Goal: Contribute content: Contribute content

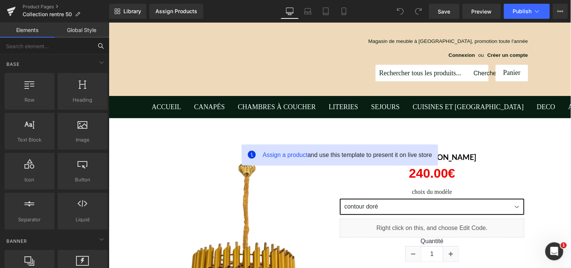
click at [40, 50] on input "text" at bounding box center [46, 46] width 93 height 17
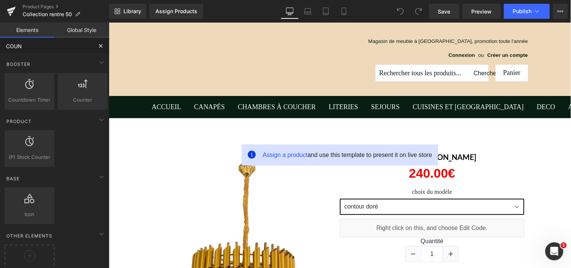
type input "COUNT"
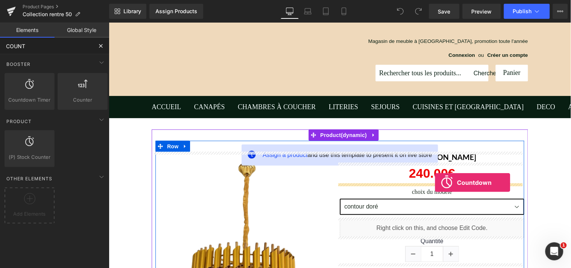
drag, startPoint x: 147, startPoint y: 121, endPoint x: 434, endPoint y: 182, distance: 294.0
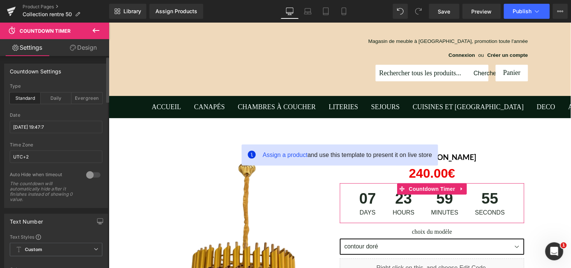
click at [91, 175] on div at bounding box center [93, 175] width 18 height 12
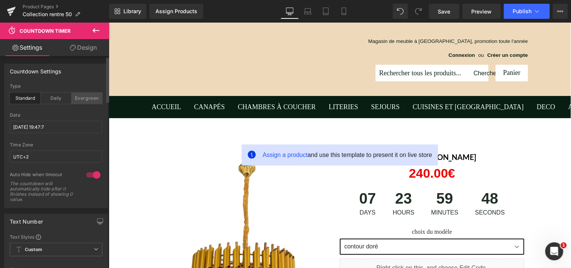
click at [74, 102] on div "Evergreen" at bounding box center [87, 98] width 31 height 11
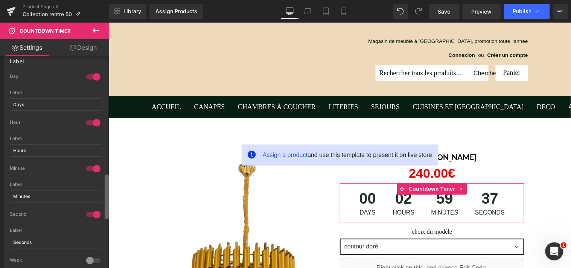
scroll to position [576, 0]
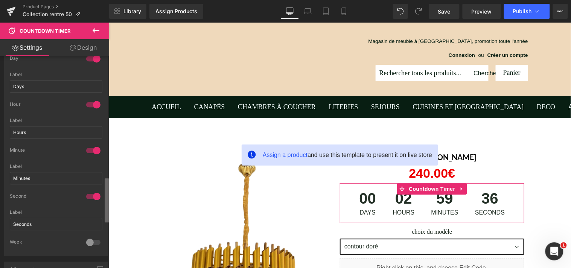
click at [105, 214] on b at bounding box center [107, 200] width 5 height 44
click at [32, 88] on input "Days" at bounding box center [56, 86] width 93 height 12
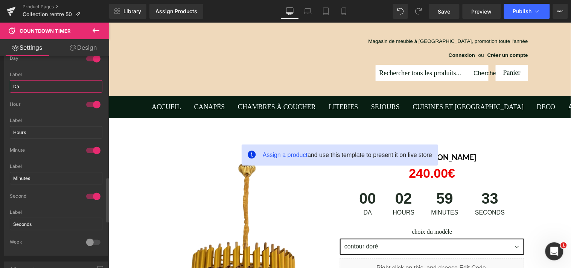
type input "D"
type input "Jr(s)"
click at [27, 131] on input "Hours" at bounding box center [56, 132] width 93 height 12
type input "H"
click at [31, 178] on input "Minutes" at bounding box center [56, 178] width 93 height 12
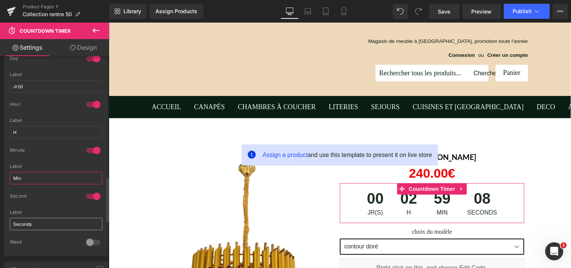
type input "Min"
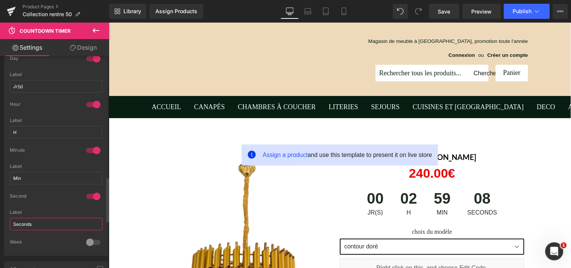
click at [41, 224] on input "Seconds" at bounding box center [56, 224] width 93 height 12
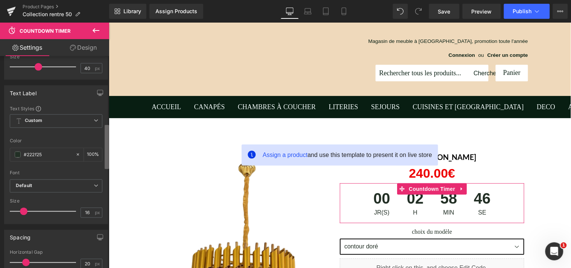
scroll to position [321, 0]
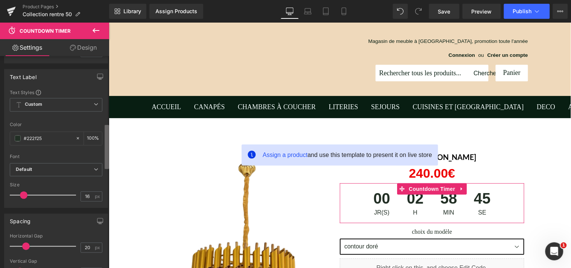
click at [107, 148] on b at bounding box center [107, 147] width 5 height 44
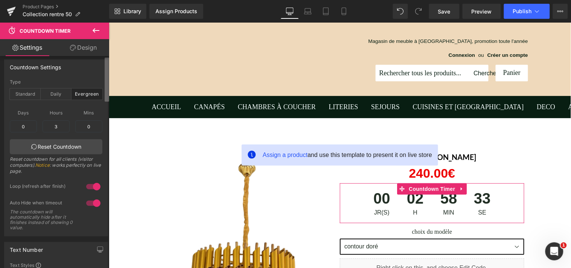
scroll to position [0, 0]
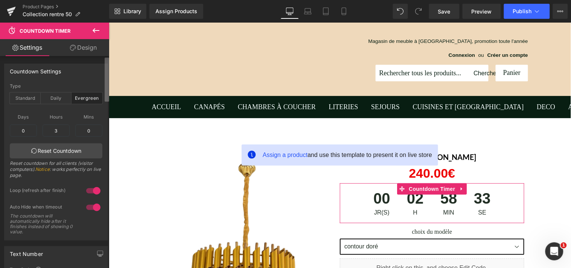
click at [106, 75] on b at bounding box center [107, 80] width 5 height 44
type input "Se"
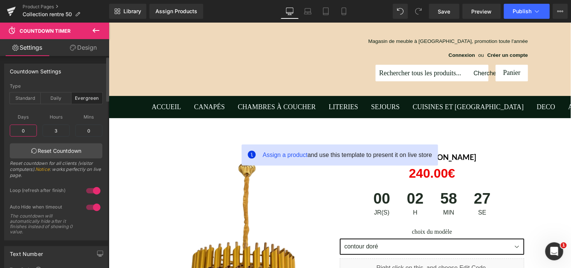
click at [24, 129] on input "0" at bounding box center [23, 131] width 27 height 12
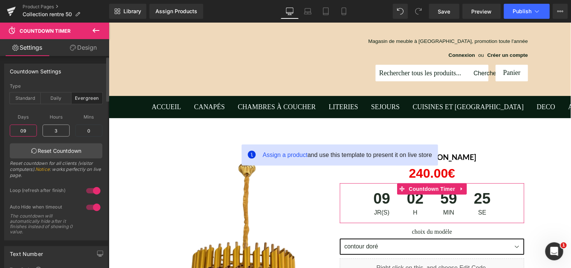
type input "9"
click at [59, 128] on input "3" at bounding box center [56, 131] width 27 height 12
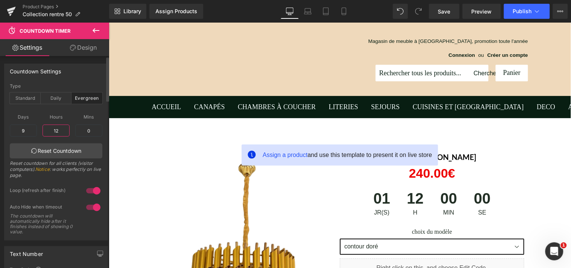
type input "1"
click at [54, 128] on input "text" at bounding box center [56, 131] width 27 height 12
type input "4"
click at [24, 127] on input "9" at bounding box center [23, 131] width 27 height 12
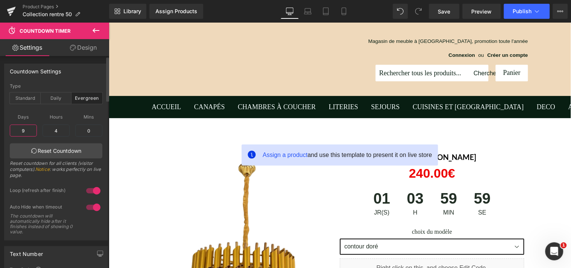
type input "1"
click at [23, 130] on input "19" at bounding box center [23, 131] width 27 height 12
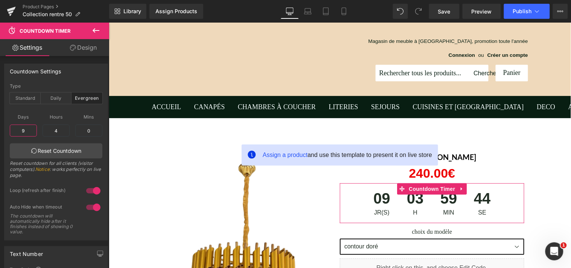
type input "9"
click at [87, 48] on link "Design" at bounding box center [83, 47] width 55 height 17
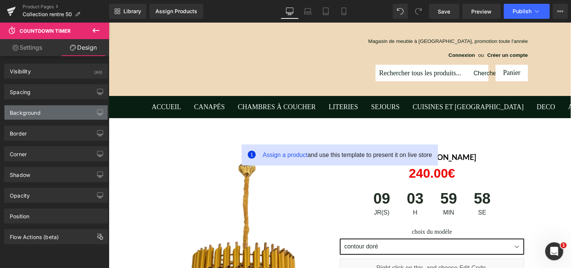
click at [55, 116] on div "Background" at bounding box center [56, 112] width 103 height 14
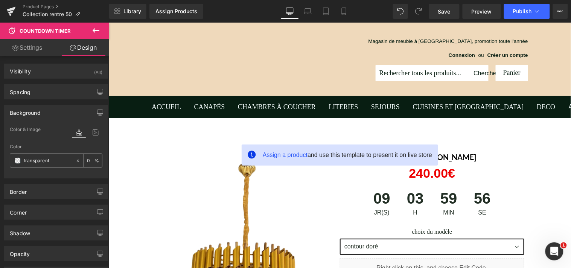
click at [46, 163] on input "text" at bounding box center [48, 161] width 48 height 8
type input "transparent"
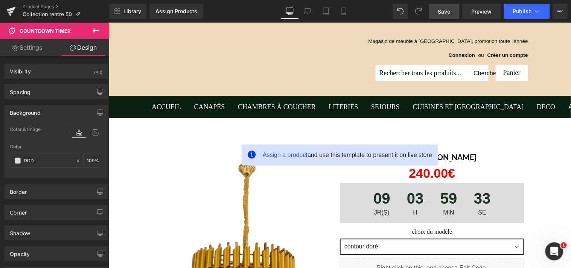
type input "DDD"
click at [450, 13] on span "Save" at bounding box center [444, 12] width 12 height 8
click at [477, 12] on span "Preview" at bounding box center [482, 12] width 20 height 8
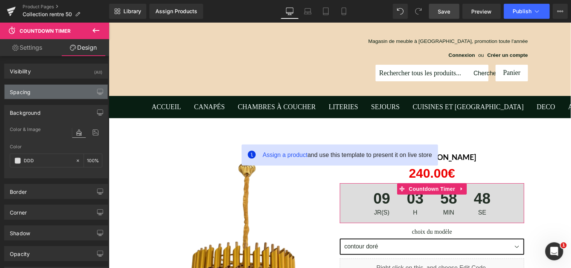
click at [56, 94] on div "Spacing" at bounding box center [56, 92] width 103 height 14
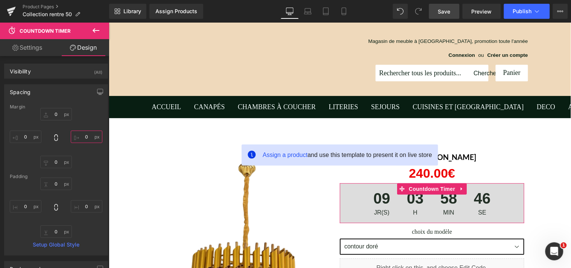
click at [85, 137] on input "text" at bounding box center [87, 137] width 32 height 12
type input "10"
click at [30, 135] on input "text" at bounding box center [26, 137] width 32 height 12
type input "1"
type input "20"
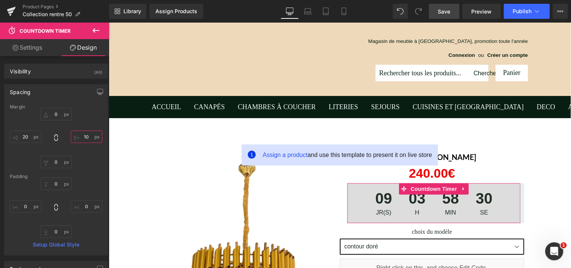
click at [86, 135] on input "10" at bounding box center [87, 137] width 32 height 12
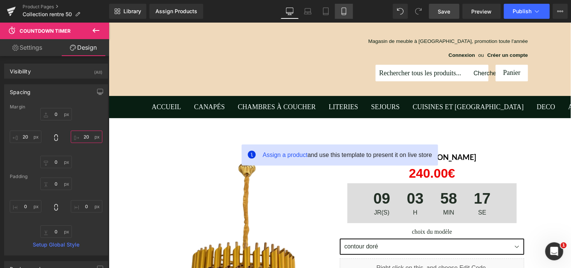
type input "20"
click at [343, 16] on link "Mobile" at bounding box center [344, 11] width 18 height 15
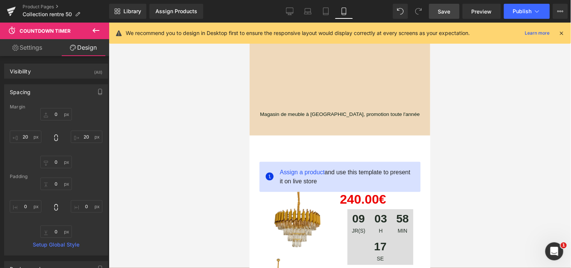
scroll to position [95, 0]
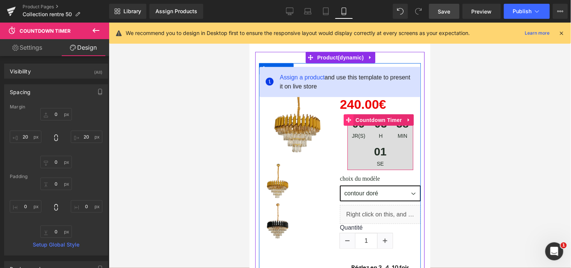
click at [347, 117] on icon at bounding box center [348, 120] width 5 height 6
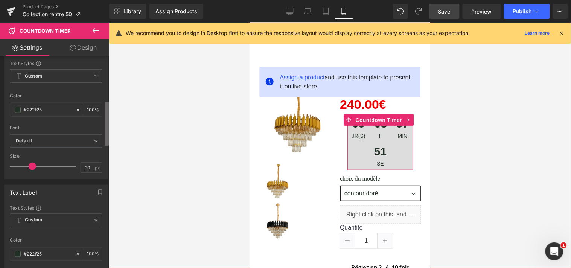
scroll to position [220, 0]
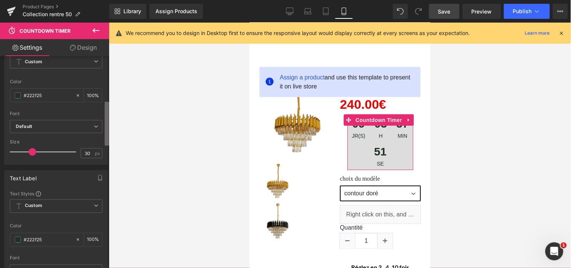
click at [106, 134] on b at bounding box center [107, 124] width 5 height 44
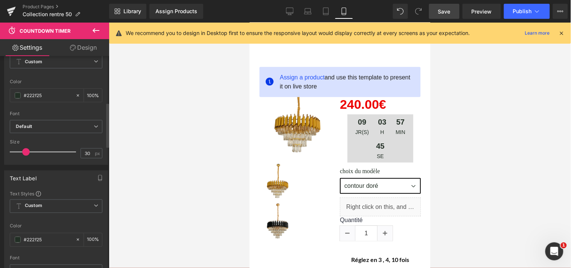
drag, startPoint x: 32, startPoint y: 153, endPoint x: 26, endPoint y: 157, distance: 7.3
click at [26, 157] on div at bounding box center [45, 152] width 62 height 15
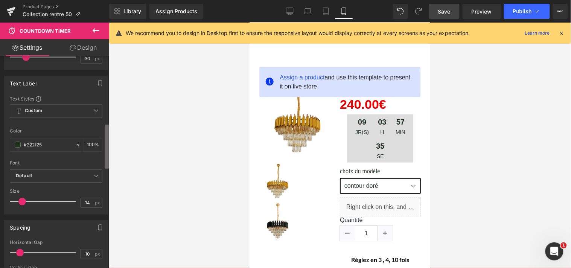
scroll to position [321, 0]
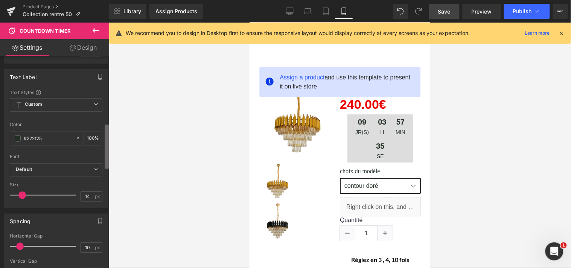
click at [111, 136] on div "Countdown Timer You are previewing how the will restyle your page. You can not …" at bounding box center [285, 140] width 571 height 281
click at [21, 194] on span at bounding box center [22, 196] width 8 height 8
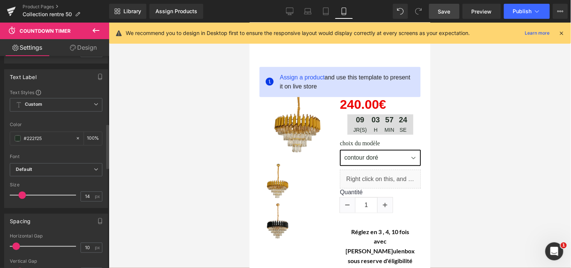
click at [17, 244] on span at bounding box center [16, 247] width 8 height 8
click at [89, 50] on link "Design" at bounding box center [83, 47] width 55 height 17
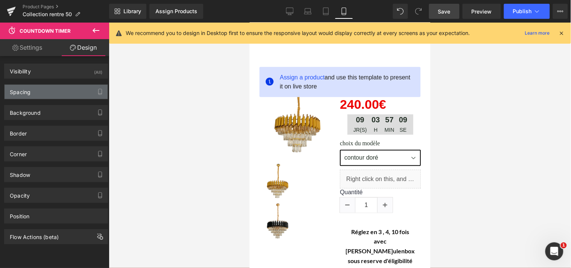
click at [61, 95] on div "Spacing" at bounding box center [56, 92] width 103 height 14
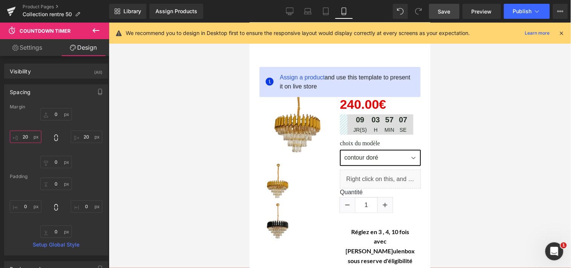
click at [34, 137] on input "20" at bounding box center [26, 137] width 32 height 12
click at [87, 133] on input "20" at bounding box center [87, 137] width 32 height 12
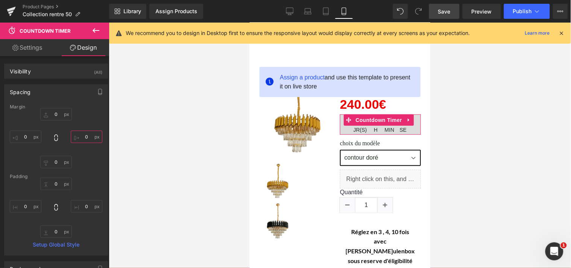
type input "0"
click at [38, 47] on link "Settings" at bounding box center [27, 47] width 55 height 17
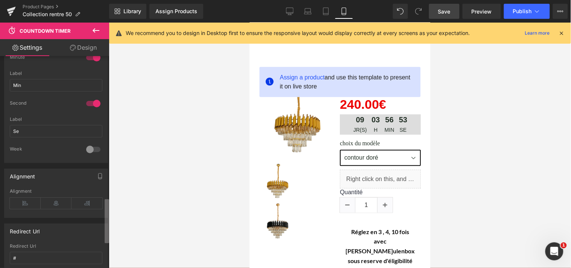
scroll to position [679, 0]
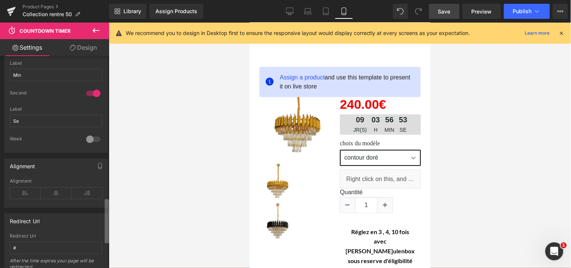
click at [113, 212] on div "Countdown Timer You are previewing how the will restyle your page. You can not …" at bounding box center [285, 140] width 571 height 281
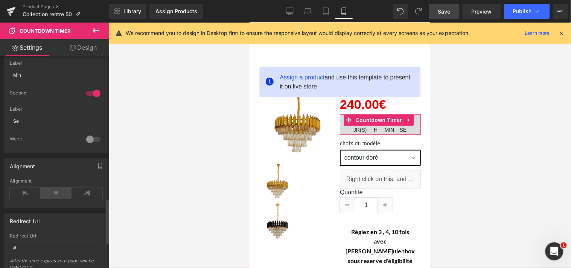
click at [59, 191] on icon at bounding box center [56, 192] width 31 height 11
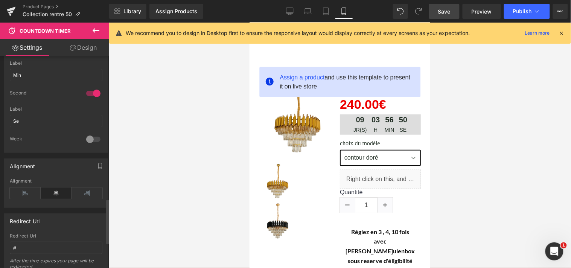
click at [59, 191] on icon at bounding box center [56, 192] width 31 height 11
click at [292, 11] on icon at bounding box center [290, 12] width 8 height 8
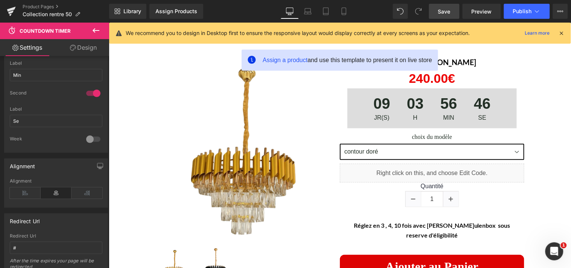
scroll to position [77, 0]
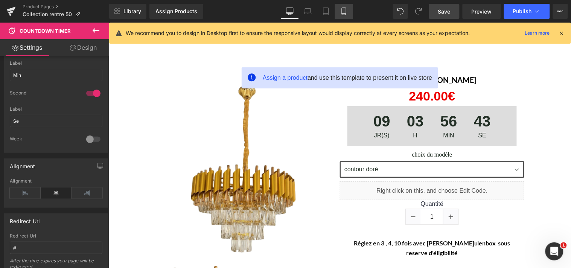
click at [341, 9] on icon at bounding box center [344, 12] width 8 height 8
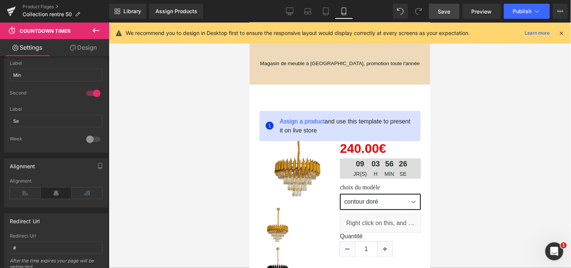
scroll to position [0, 0]
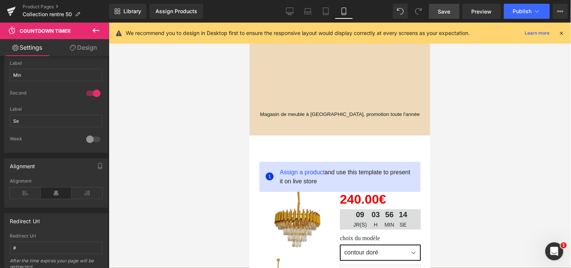
click at [447, 10] on span "Save" at bounding box center [444, 12] width 12 height 8
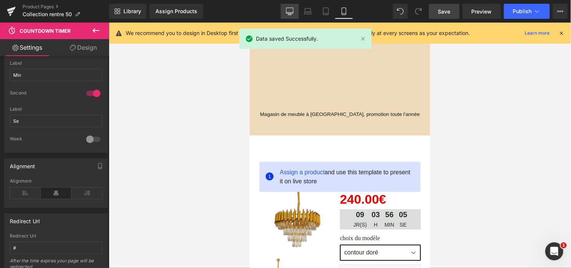
click at [287, 12] on icon at bounding box center [290, 12] width 8 height 8
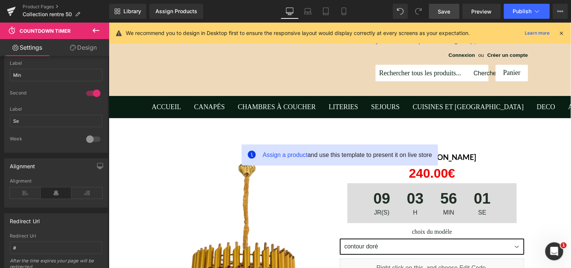
click at [445, 8] on span "Save" at bounding box center [444, 12] width 12 height 8
click at [181, 12] on div "Assign Products" at bounding box center [176, 11] width 42 height 6
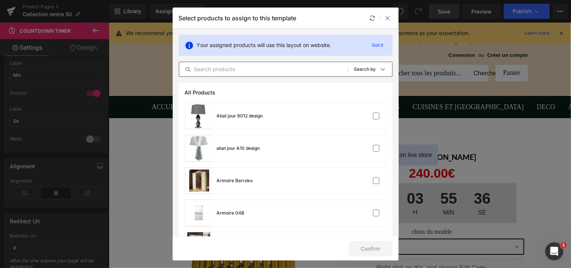
click at [262, 69] on input "text" at bounding box center [263, 69] width 169 height 9
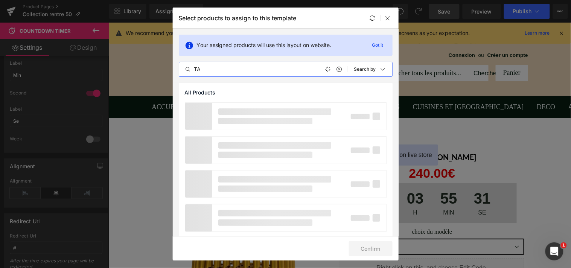
type input "T"
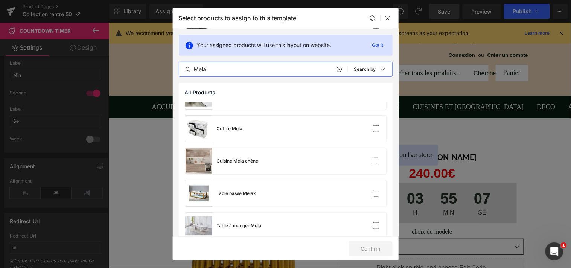
scroll to position [98, 0]
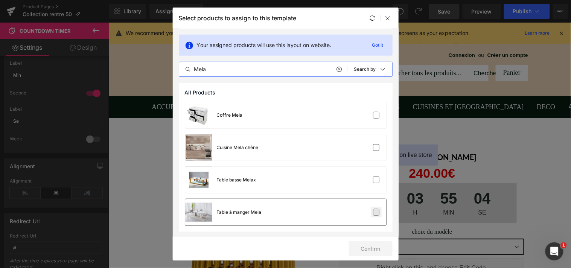
type input "Mela"
click at [373, 209] on label at bounding box center [376, 212] width 7 height 7
click at [376, 212] on input "checkbox" at bounding box center [376, 212] width 0 height 0
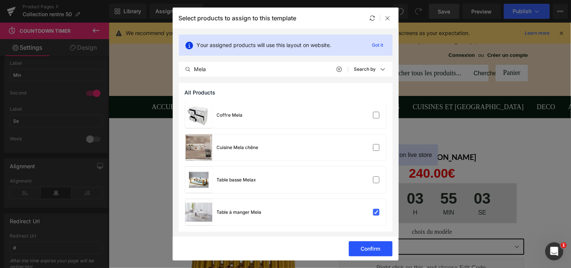
click at [370, 246] on button "Confirm" at bounding box center [371, 248] width 44 height 15
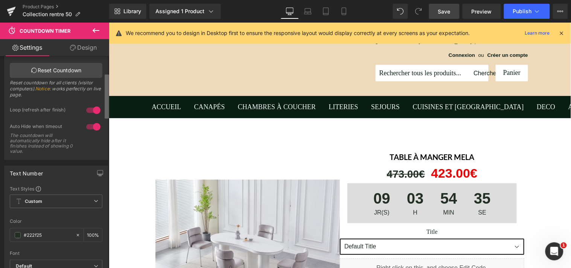
scroll to position [0, 0]
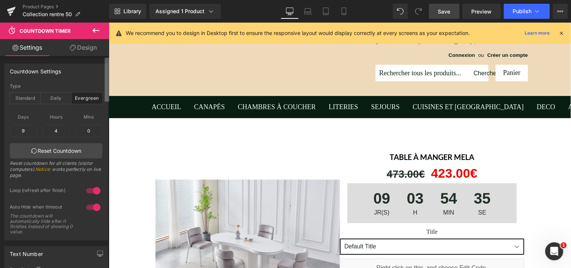
click at [100, 42] on div "Settings Design Countdown Settings evergreen Type Standard Daily Evergreen [DAT…" at bounding box center [54, 163] width 109 height 249
click at [99, 31] on icon at bounding box center [95, 30] width 9 height 9
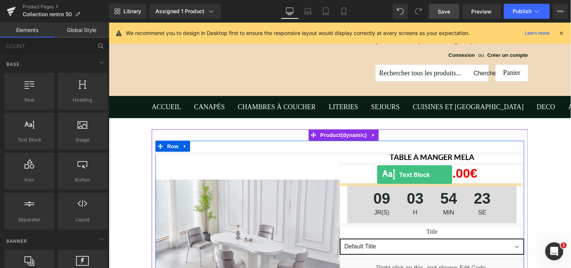
drag, startPoint x: 140, startPoint y: 160, endPoint x: 376, endPoint y: 174, distance: 236.8
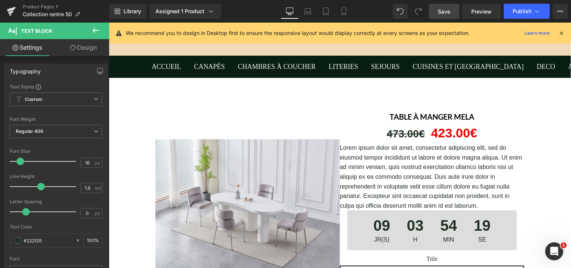
scroll to position [69, 0]
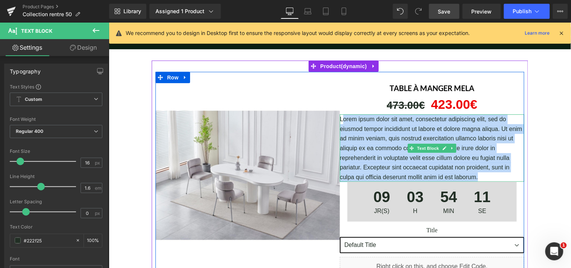
drag, startPoint x: 475, startPoint y: 175, endPoint x: 339, endPoint y: 118, distance: 147.8
click at [340, 118] on p "Lorem ipsum dolor sit amet, consectetur adipiscing elit, sed do eiusmod tempor …" at bounding box center [432, 147] width 184 height 67
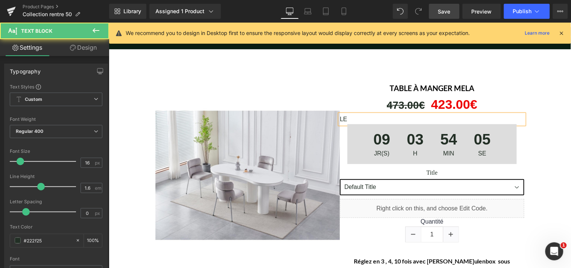
click at [340, 118] on p "LE" at bounding box center [432, 119] width 184 height 10
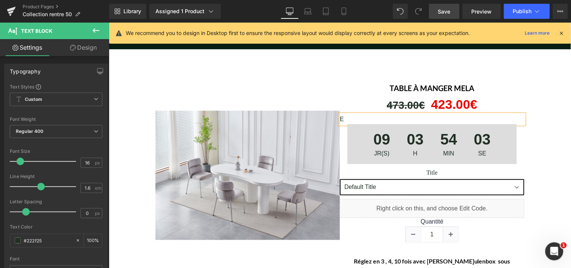
click at [340, 117] on p "E" at bounding box center [432, 119] width 184 height 10
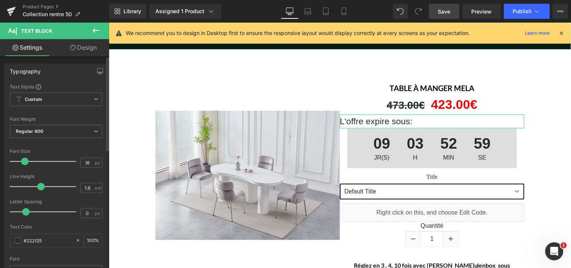
drag, startPoint x: 21, startPoint y: 160, endPoint x: 25, endPoint y: 160, distance: 4.5
click at [25, 160] on span at bounding box center [25, 162] width 8 height 8
click at [94, 131] on icon at bounding box center [96, 131] width 5 height 5
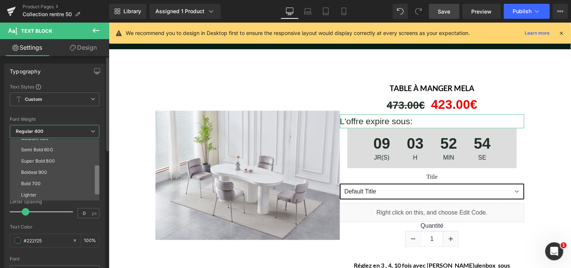
scroll to position [53, 0]
click at [95, 181] on b at bounding box center [97, 179] width 5 height 29
click at [43, 183] on li "Bold 700" at bounding box center [56, 181] width 93 height 11
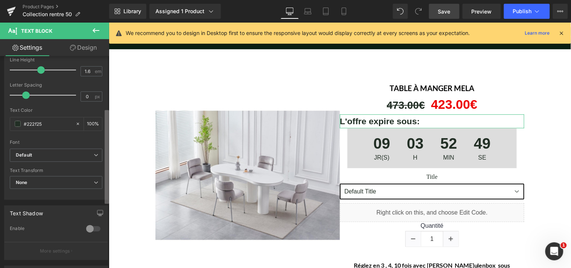
scroll to position [117, 0]
click at [108, 163] on b at bounding box center [107, 157] width 5 height 94
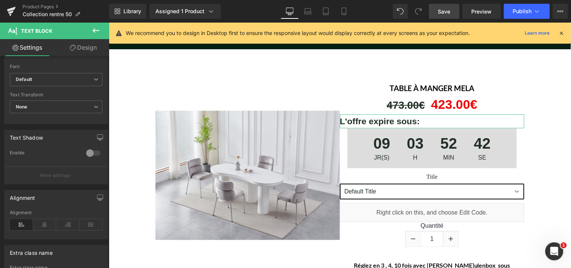
scroll to position [193, 0]
click at [108, 209] on b at bounding box center [107, 191] width 3 height 94
click at [49, 222] on icon at bounding box center [44, 223] width 23 height 11
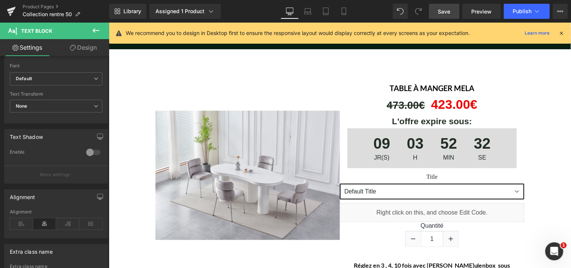
click at [449, 10] on span "Save" at bounding box center [444, 12] width 12 height 8
click at [479, 12] on span "Preview" at bounding box center [482, 12] width 20 height 8
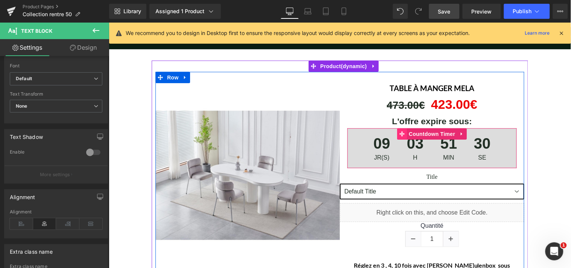
click at [400, 133] on icon at bounding box center [401, 133] width 5 height 5
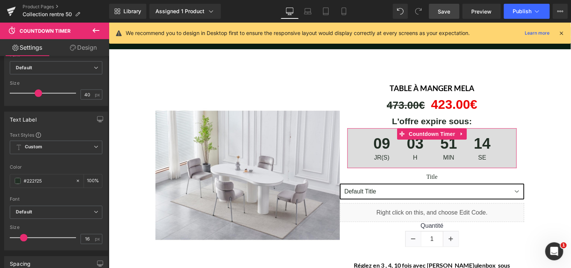
scroll to position [295, 0]
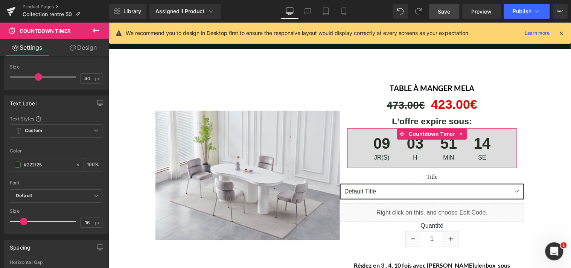
click at [108, 134] on b at bounding box center [107, 142] width 3 height 44
click at [46, 161] on input "#222f25" at bounding box center [48, 165] width 48 height 8
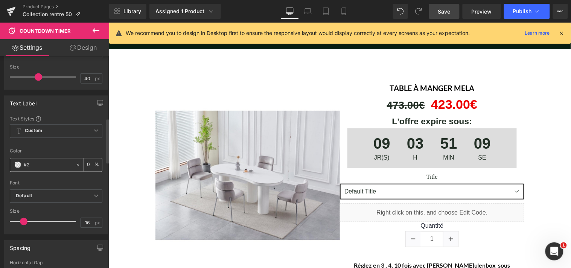
type input "#"
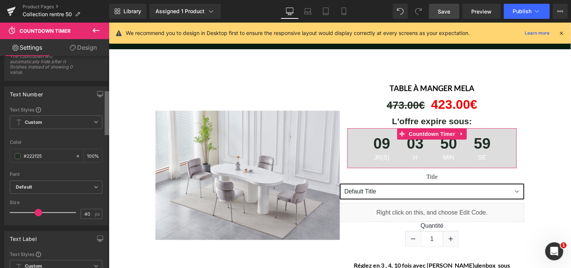
scroll to position [157, 0]
click at [108, 130] on b at bounding box center [107, 113] width 5 height 44
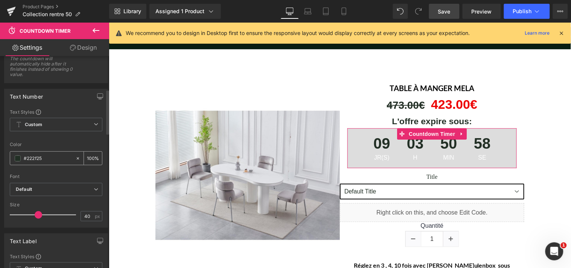
type input "ffffff"
click at [54, 155] on input "#222f25" at bounding box center [48, 158] width 48 height 8
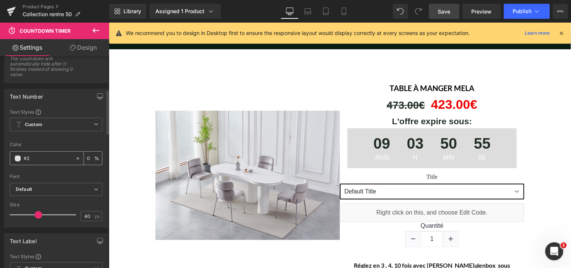
type input "#"
type input "ffffff"
click at [89, 49] on link "Design" at bounding box center [83, 47] width 55 height 17
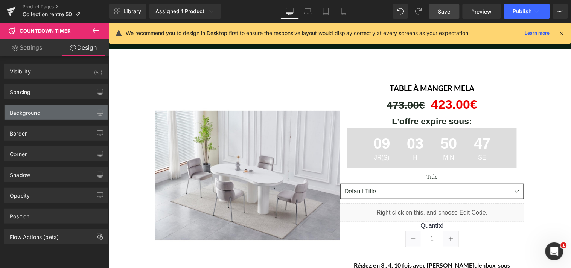
click at [57, 108] on div "Background" at bounding box center [56, 112] width 103 height 14
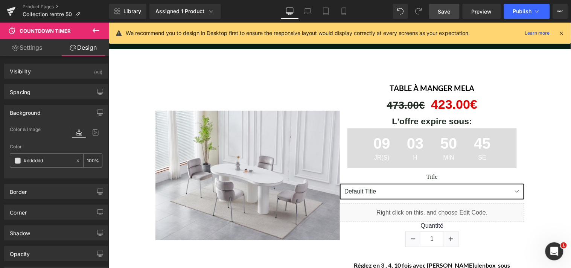
click at [52, 157] on input "#dddddd" at bounding box center [48, 161] width 48 height 8
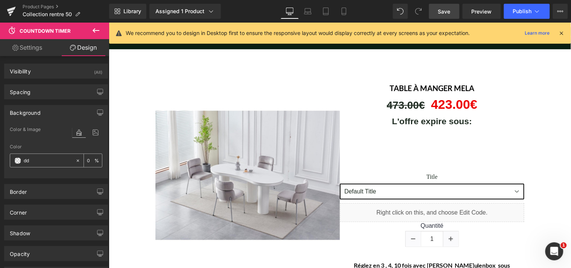
type input "d"
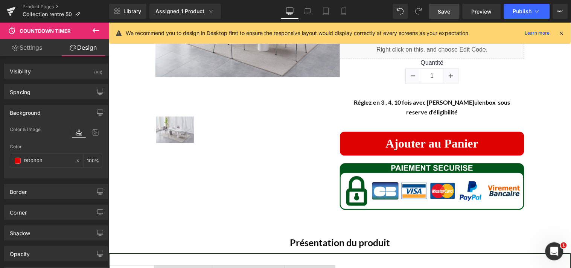
scroll to position [77, 0]
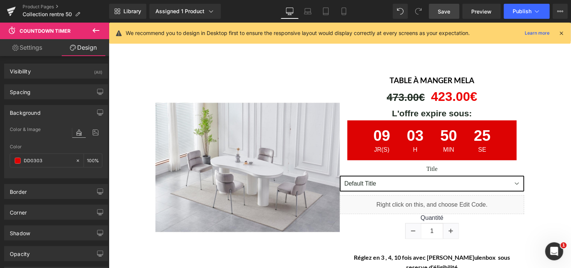
type input "DD0303"
click at [449, 14] on span "Save" at bounding box center [444, 12] width 12 height 8
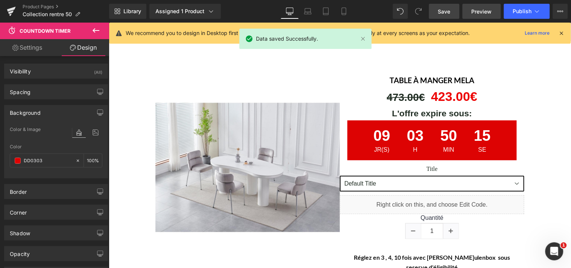
click at [475, 12] on span "Preview" at bounding box center [482, 12] width 20 height 8
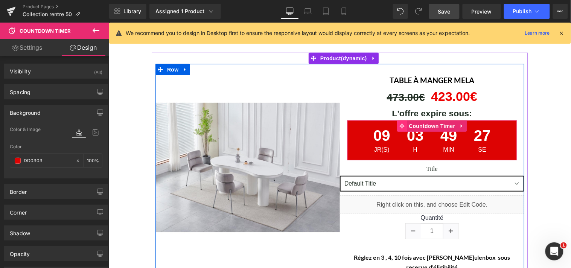
click at [399, 125] on icon at bounding box center [401, 125] width 5 height 5
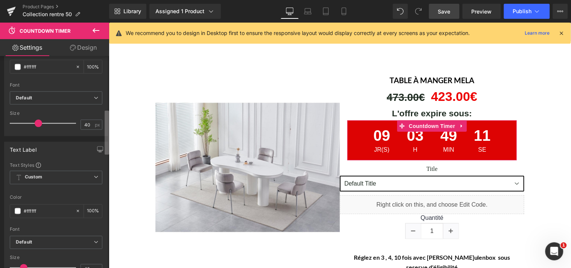
scroll to position [243, 0]
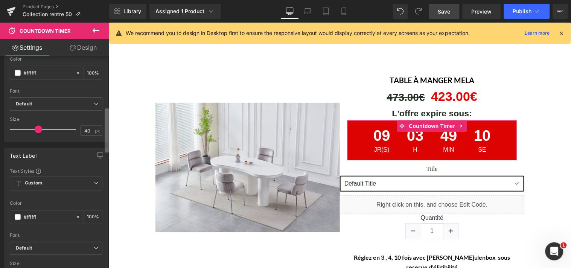
click at [106, 127] on b at bounding box center [107, 130] width 5 height 44
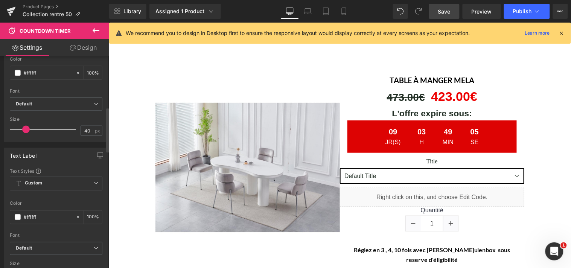
drag, startPoint x: 35, startPoint y: 129, endPoint x: 24, endPoint y: 132, distance: 11.9
click at [24, 132] on span at bounding box center [26, 130] width 8 height 8
click at [451, 8] on span "Save" at bounding box center [444, 12] width 12 height 8
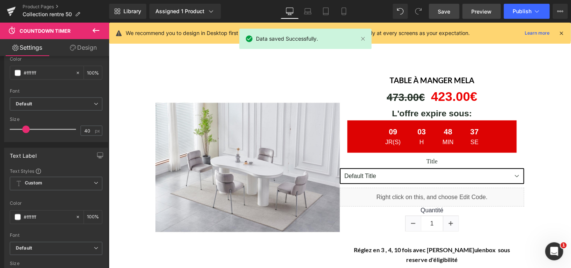
click at [477, 9] on span "Preview" at bounding box center [482, 12] width 20 height 8
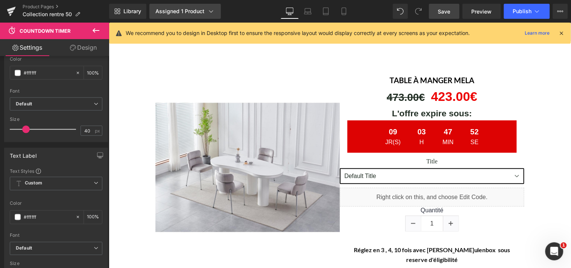
click at [167, 9] on div "Assigned 1 Product" at bounding box center [184, 12] width 59 height 8
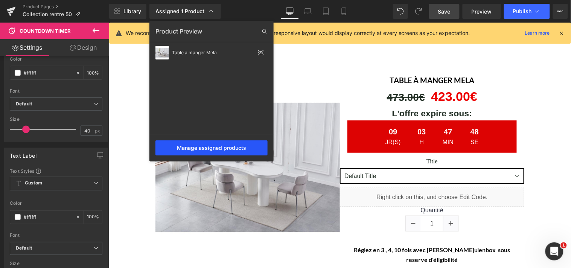
click at [223, 145] on div "Manage assigned products" at bounding box center [211, 147] width 112 height 15
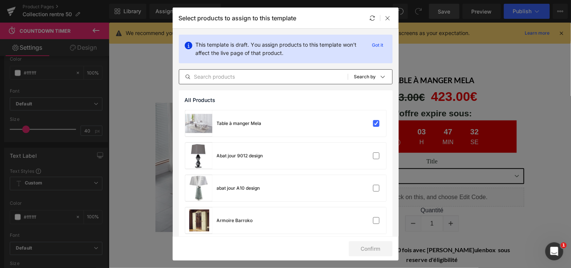
click at [236, 76] on input "text" at bounding box center [263, 76] width 169 height 9
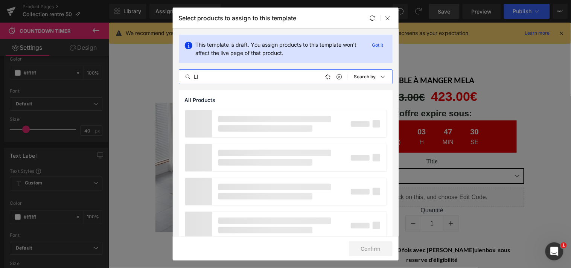
type input "L"
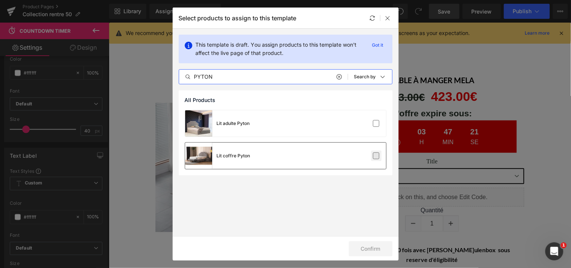
type input "PYTON"
click at [374, 155] on label at bounding box center [376, 155] width 7 height 7
click at [376, 156] on input "checkbox" at bounding box center [376, 156] width 0 height 0
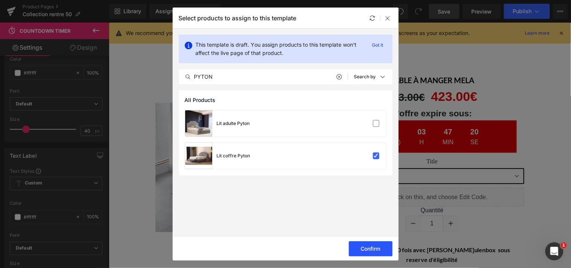
click at [373, 245] on button "Confirm" at bounding box center [371, 248] width 44 height 15
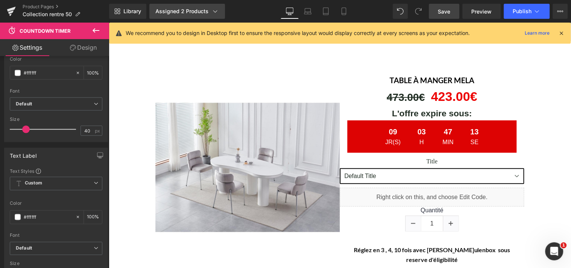
click at [185, 12] on div "Assigned 2 Products" at bounding box center [187, 12] width 64 height 8
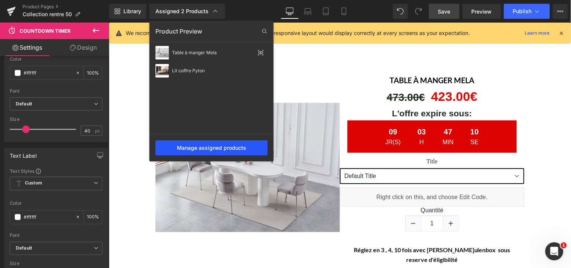
click at [206, 145] on div "Manage assigned products" at bounding box center [211, 147] width 112 height 15
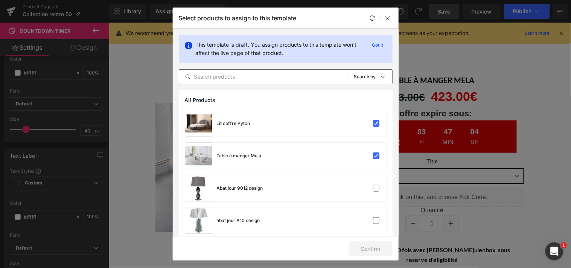
click at [242, 80] on input "text" at bounding box center [263, 76] width 169 height 9
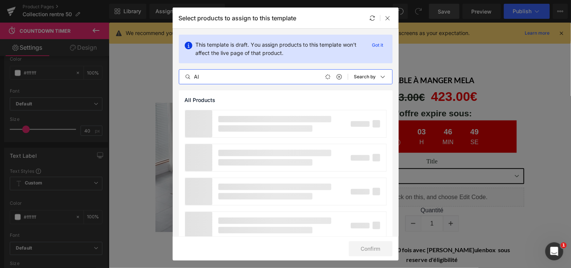
type input "A"
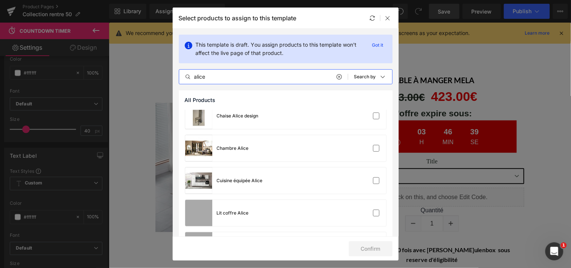
scroll to position [75, 0]
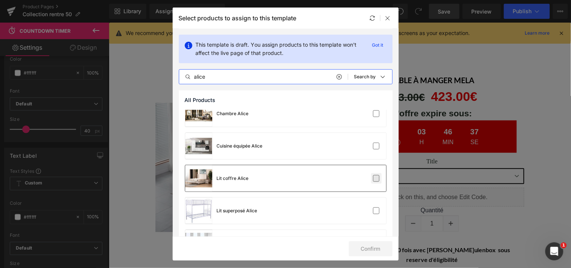
type input "alice"
click at [373, 180] on label at bounding box center [376, 178] width 7 height 7
click at [376, 178] on input "checkbox" at bounding box center [376, 178] width 0 height 0
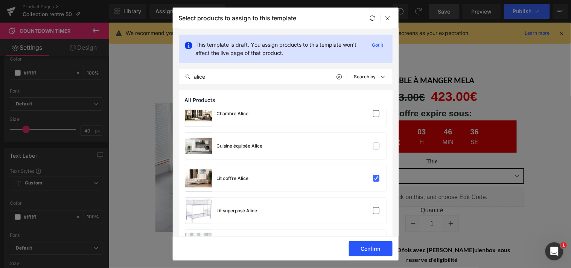
click at [375, 244] on button "Confirm" at bounding box center [371, 248] width 44 height 15
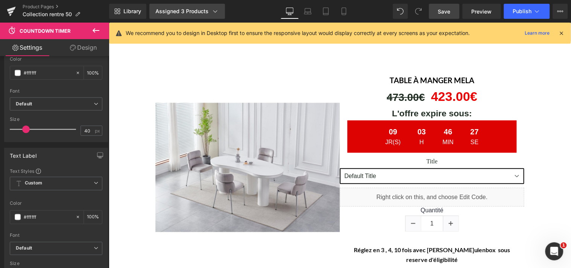
click at [175, 11] on div "Assigned 3 Products" at bounding box center [187, 12] width 64 height 8
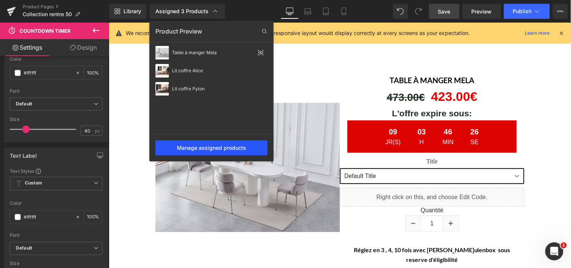
click at [210, 145] on div "Manage assigned products" at bounding box center [211, 147] width 112 height 15
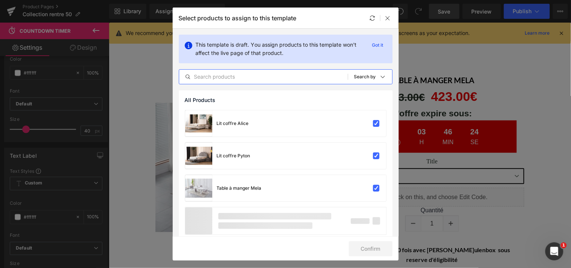
click at [238, 78] on input "text" at bounding box center [263, 76] width 169 height 9
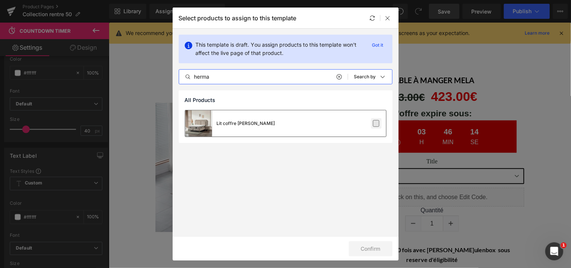
type input "herma"
click at [378, 123] on label at bounding box center [376, 123] width 7 height 7
click at [376, 123] on input "checkbox" at bounding box center [376, 123] width 0 height 0
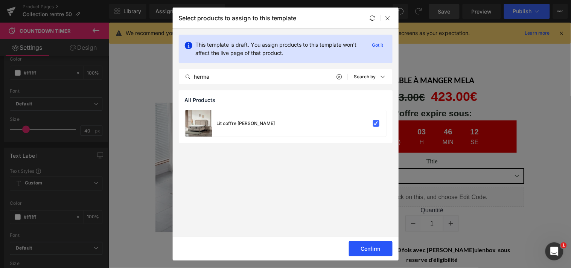
click at [376, 245] on button "Confirm" at bounding box center [371, 248] width 44 height 15
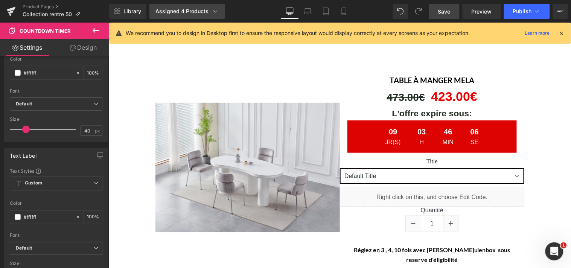
click at [192, 13] on div "Assigned 4 Products" at bounding box center [187, 12] width 64 height 8
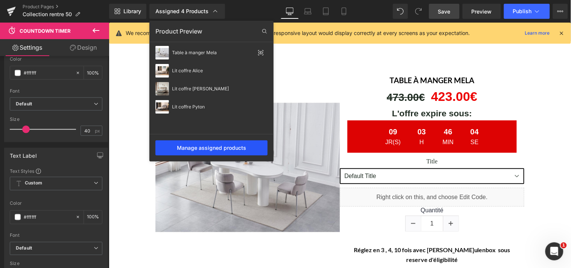
click at [203, 145] on div "Manage assigned products" at bounding box center [211, 147] width 112 height 15
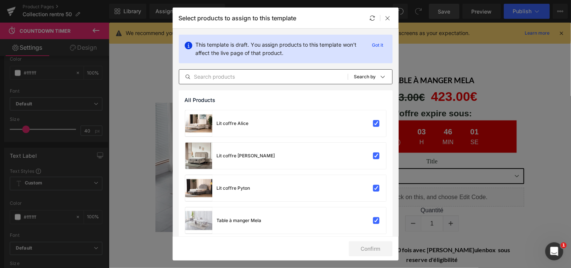
click at [224, 76] on input "text" at bounding box center [263, 76] width 169 height 9
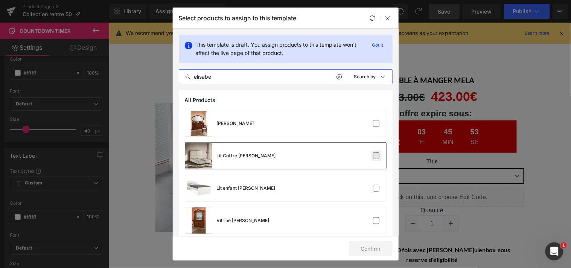
type input "elisabe"
click at [374, 155] on label at bounding box center [376, 155] width 7 height 7
click at [376, 156] on input "checkbox" at bounding box center [376, 156] width 0 height 0
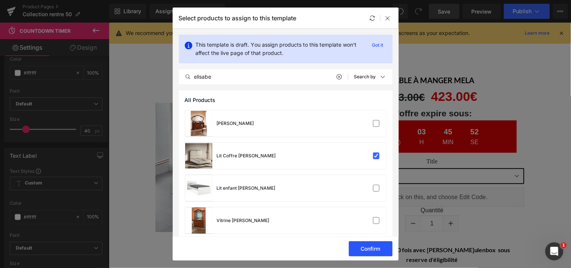
click at [371, 247] on button "Confirm" at bounding box center [371, 248] width 44 height 15
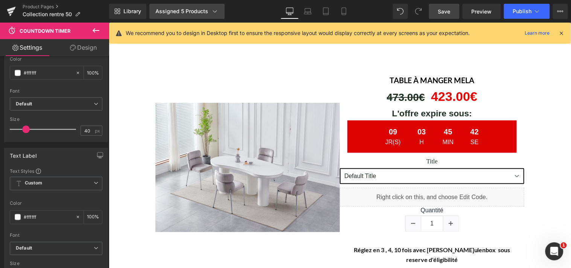
click at [182, 12] on div "Assigned 5 Products" at bounding box center [186, 12] width 63 height 8
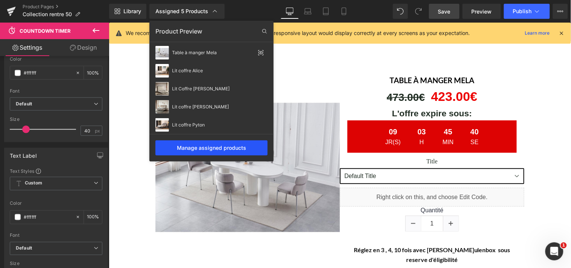
click at [206, 145] on div "Manage assigned products" at bounding box center [211, 147] width 112 height 15
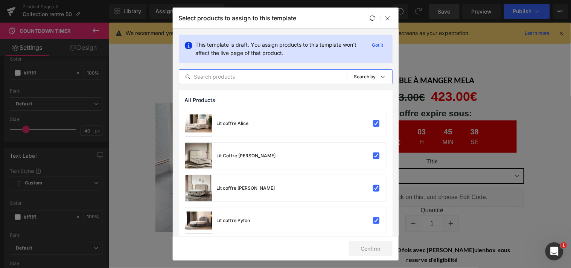
click at [253, 78] on input "text" at bounding box center [263, 76] width 169 height 9
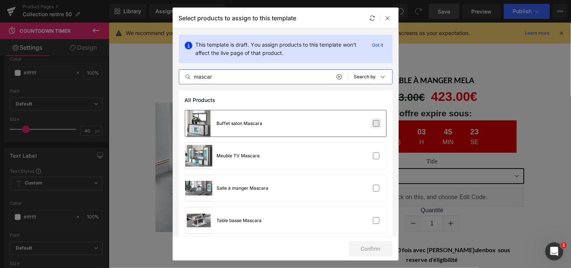
type input "mascar"
click at [373, 126] on label at bounding box center [376, 123] width 7 height 7
click at [376, 123] on input "checkbox" at bounding box center [376, 123] width 0 height 0
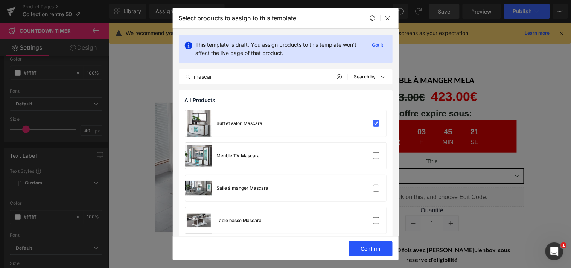
click at [373, 245] on button "Confirm" at bounding box center [371, 248] width 44 height 15
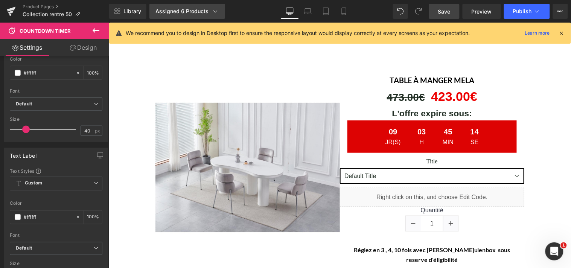
click at [194, 11] on div "Assigned 6 Products" at bounding box center [187, 12] width 64 height 8
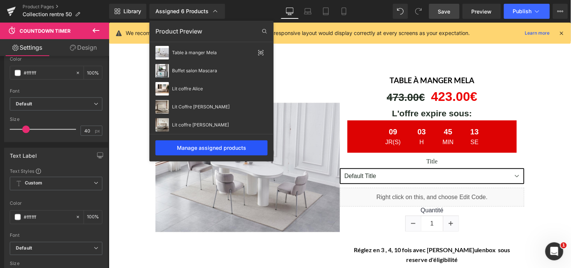
click at [226, 145] on div "Manage assigned products" at bounding box center [211, 147] width 112 height 15
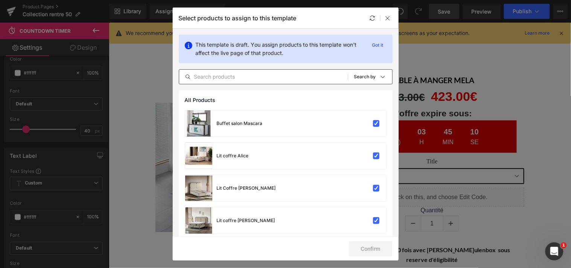
click at [282, 74] on input "text" at bounding box center [263, 76] width 169 height 9
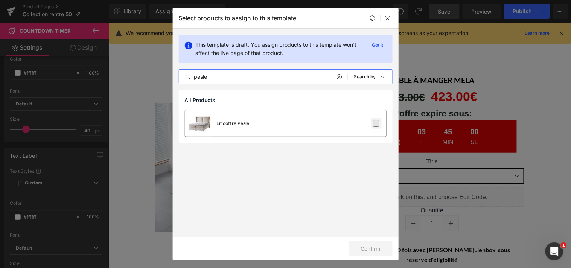
type input "pesle"
click at [374, 123] on label at bounding box center [376, 123] width 7 height 7
click at [376, 123] on input "checkbox" at bounding box center [376, 123] width 0 height 0
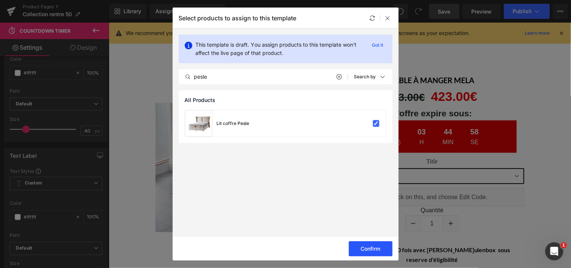
click at [371, 247] on button "Confirm" at bounding box center [371, 248] width 44 height 15
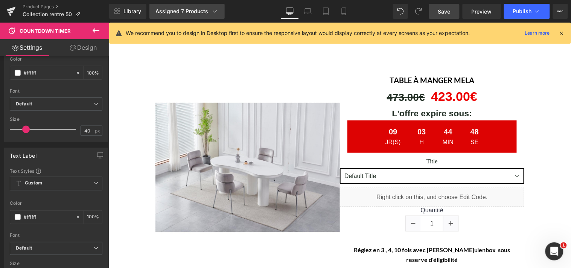
click at [190, 12] on div "Assigned 7 Products" at bounding box center [186, 12] width 63 height 8
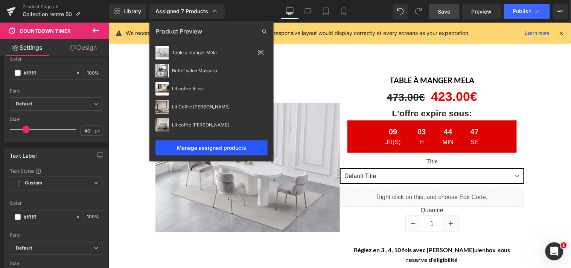
click at [233, 145] on div "Manage assigned products" at bounding box center [211, 147] width 112 height 15
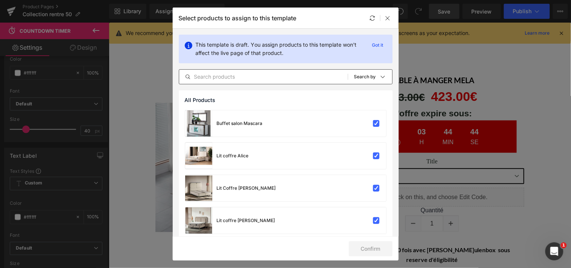
click at [241, 76] on input "text" at bounding box center [263, 76] width 169 height 9
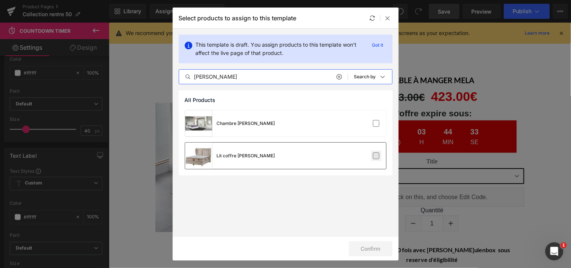
type input "[PERSON_NAME]"
click at [375, 157] on label at bounding box center [376, 155] width 7 height 7
click at [376, 156] on input "checkbox" at bounding box center [376, 156] width 0 height 0
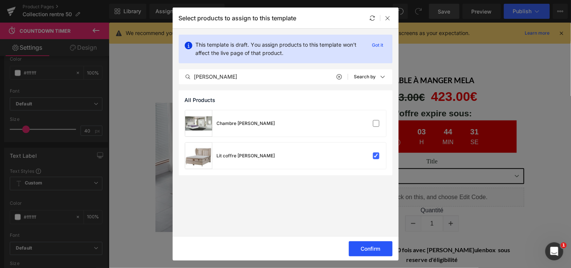
click at [373, 246] on button "Confirm" at bounding box center [371, 248] width 44 height 15
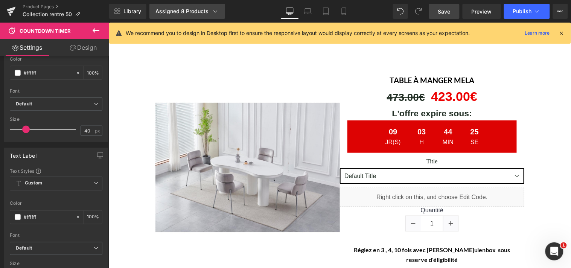
click at [183, 12] on div "Assigned 8 Products" at bounding box center [187, 12] width 64 height 8
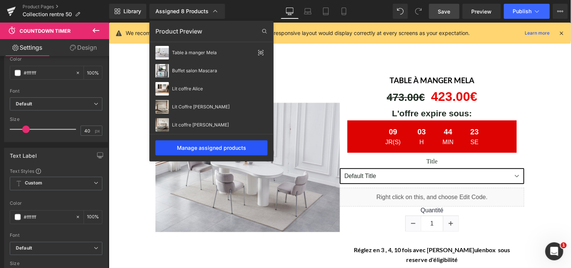
click at [213, 146] on div "Manage assigned products" at bounding box center [211, 147] width 112 height 15
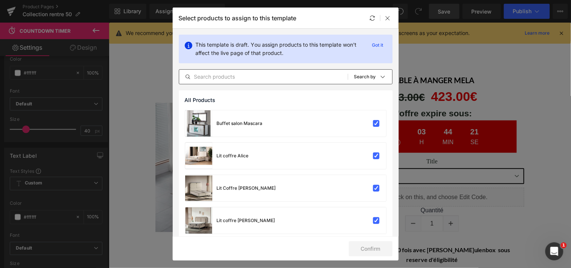
click at [249, 74] on input "text" at bounding box center [263, 76] width 169 height 9
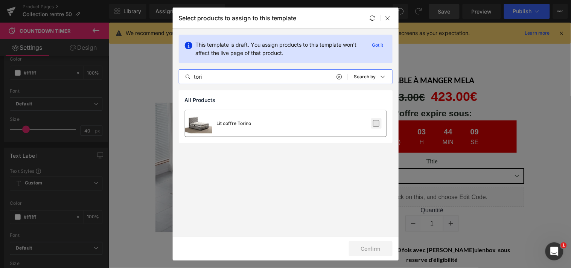
type input "tori"
click at [378, 124] on label at bounding box center [376, 123] width 7 height 7
click at [376, 123] on input "checkbox" at bounding box center [376, 123] width 0 height 0
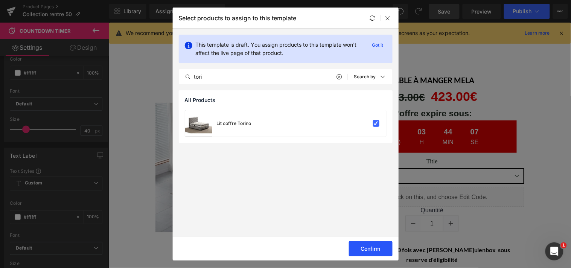
click at [369, 246] on button "Confirm" at bounding box center [371, 248] width 44 height 15
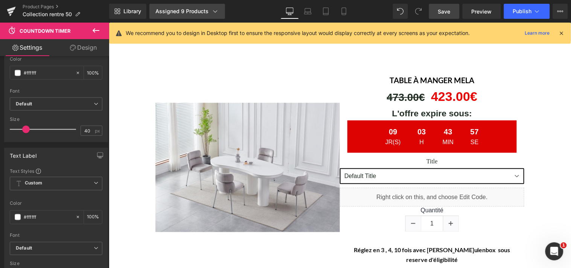
click at [187, 11] on div "Assigned 9 Products" at bounding box center [187, 12] width 64 height 8
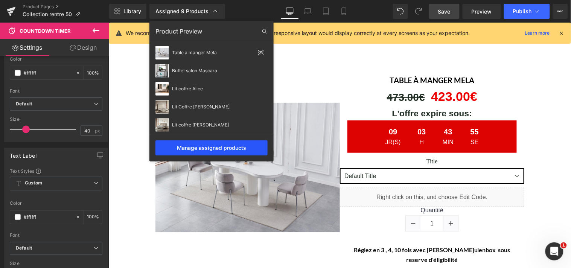
click at [206, 146] on div "Manage assigned products" at bounding box center [211, 147] width 112 height 15
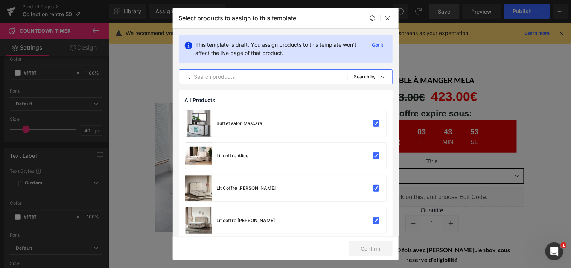
click at [238, 76] on input "text" at bounding box center [263, 76] width 169 height 9
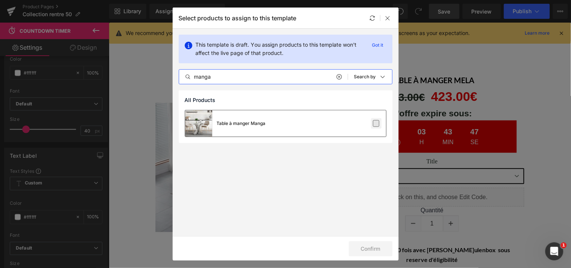
type input "manga"
click at [378, 123] on label at bounding box center [376, 123] width 7 height 7
click at [376, 123] on input "checkbox" at bounding box center [376, 123] width 0 height 0
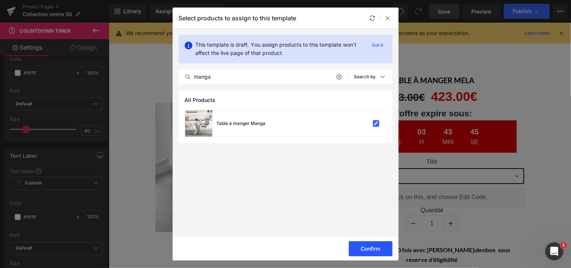
click at [370, 245] on button "Confirm" at bounding box center [371, 248] width 44 height 15
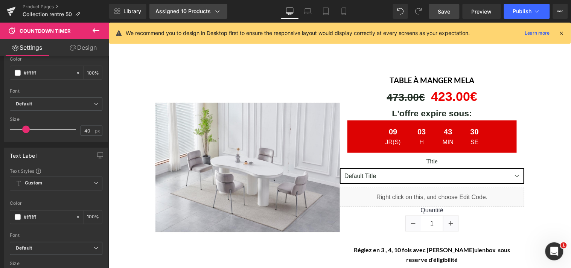
click at [198, 12] on div "Assigned 10 Products" at bounding box center [188, 12] width 66 height 8
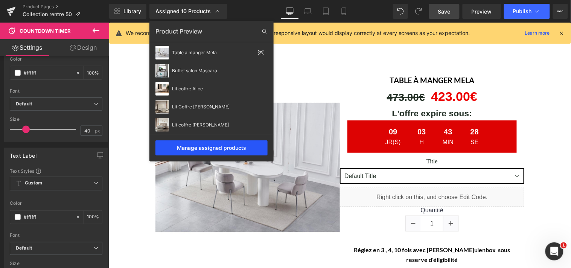
click at [207, 145] on div "Manage assigned products" at bounding box center [211, 147] width 112 height 15
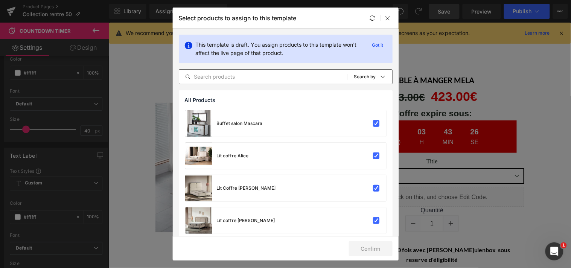
click at [216, 80] on input "text" at bounding box center [263, 76] width 169 height 9
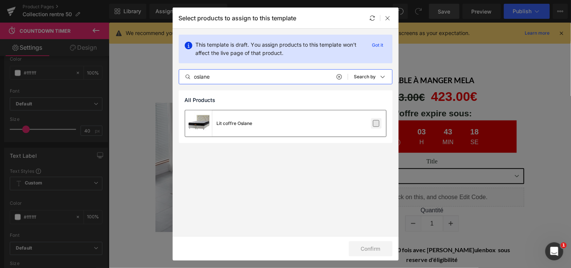
type input "oslane"
click at [375, 124] on label at bounding box center [376, 123] width 7 height 7
click at [376, 123] on input "checkbox" at bounding box center [376, 123] width 0 height 0
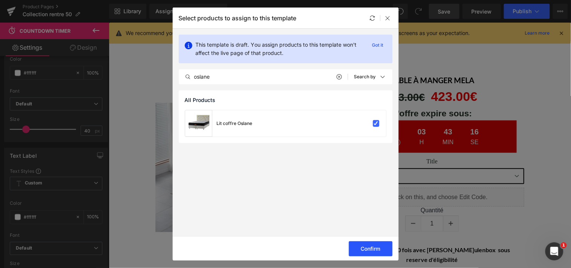
click at [373, 245] on button "Confirm" at bounding box center [371, 248] width 44 height 15
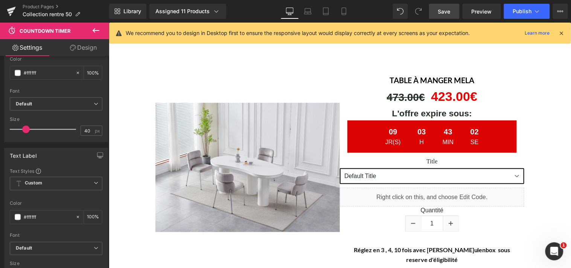
click at [447, 12] on span "Save" at bounding box center [444, 12] width 12 height 8
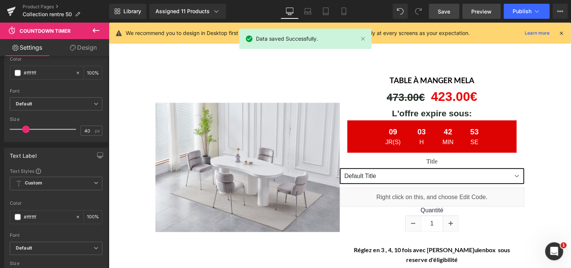
click at [484, 11] on span "Preview" at bounding box center [482, 12] width 20 height 8
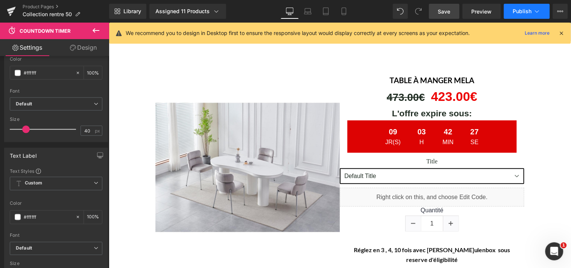
click at [519, 9] on span "Publish" at bounding box center [522, 11] width 19 height 6
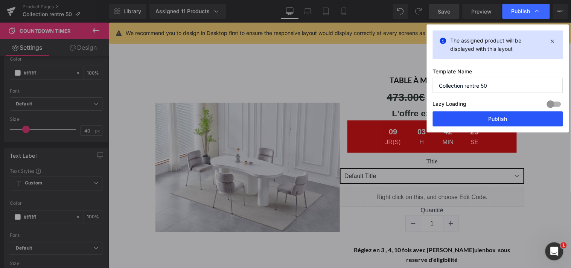
click at [500, 119] on button "Publish" at bounding box center [498, 118] width 130 height 15
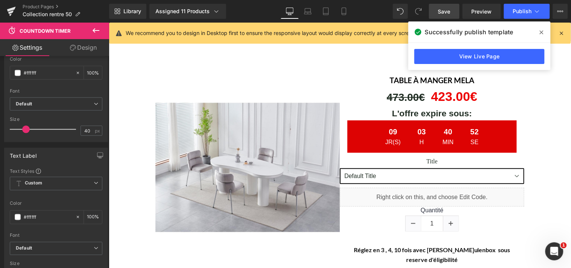
click at [543, 32] on icon at bounding box center [542, 32] width 4 height 6
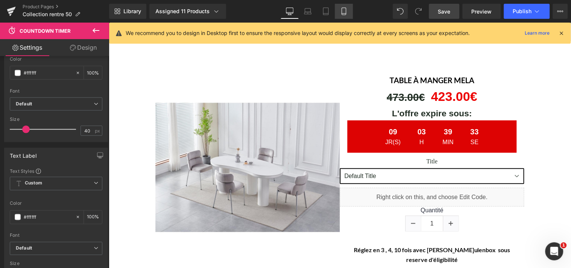
click at [344, 14] on icon at bounding box center [344, 11] width 4 height 7
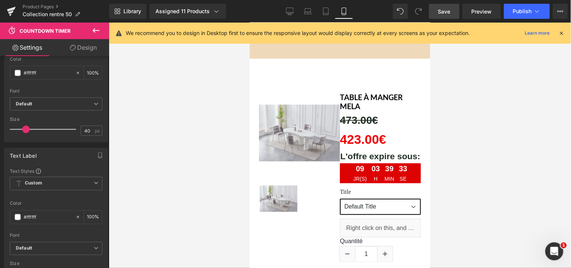
scroll to position [133, 0]
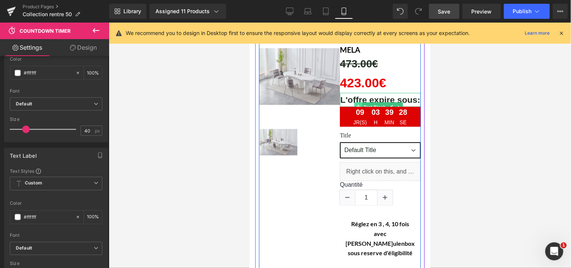
click at [358, 104] on span at bounding box center [358, 106] width 8 height 9
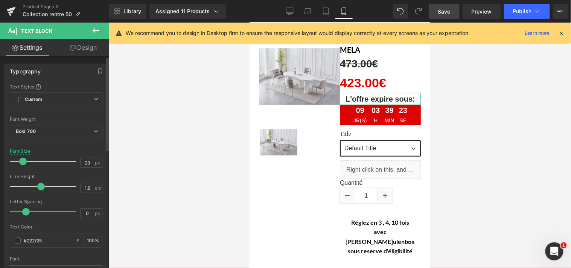
click at [25, 163] on span at bounding box center [23, 162] width 8 height 8
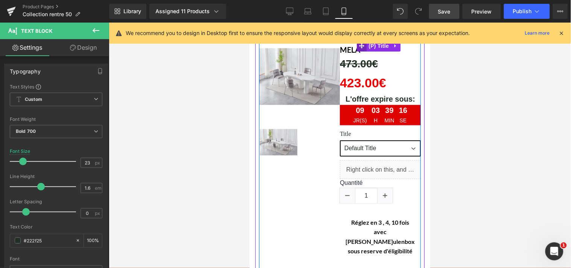
click at [359, 47] on icon at bounding box center [361, 46] width 5 height 6
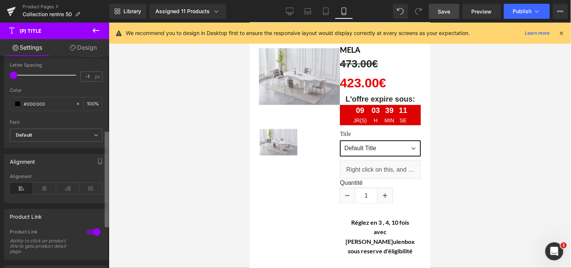
scroll to position [178, 0]
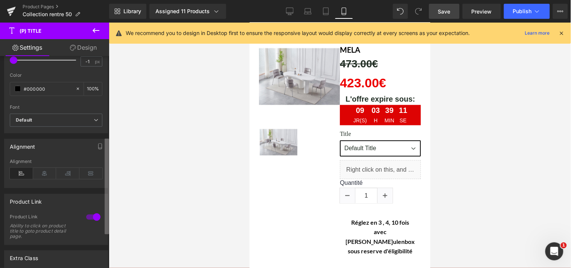
click at [115, 189] on div "(P) Title You are previewing how the will restyle your page. You can not edit E…" at bounding box center [285, 140] width 571 height 281
click at [50, 172] on icon at bounding box center [44, 173] width 23 height 11
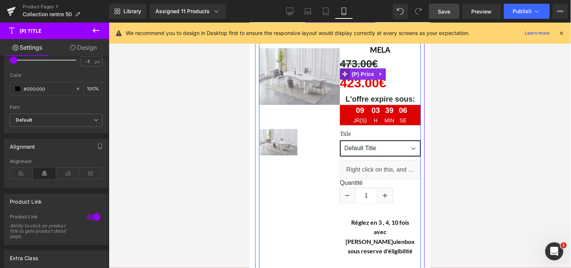
click at [343, 71] on icon at bounding box center [344, 74] width 5 height 6
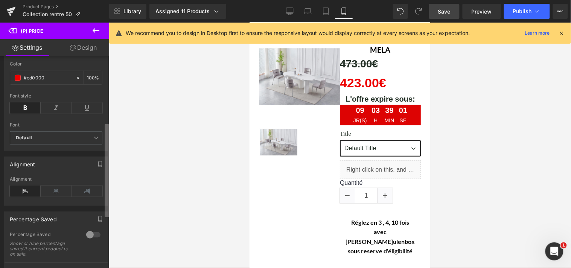
scroll to position [162, 0]
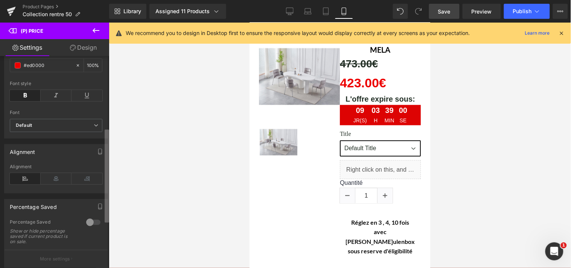
click at [111, 203] on div "(P) Price You are previewing how the will restyle your page. You can not edit E…" at bounding box center [285, 140] width 571 height 281
click at [56, 183] on icon at bounding box center [56, 178] width 31 height 11
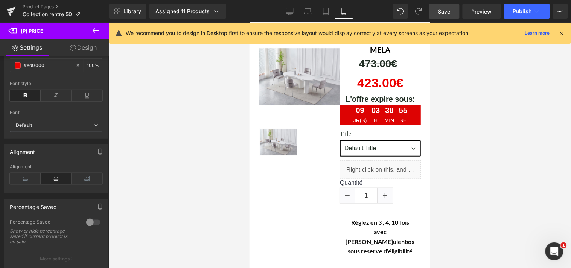
click at [450, 13] on span "Save" at bounding box center [444, 12] width 12 height 8
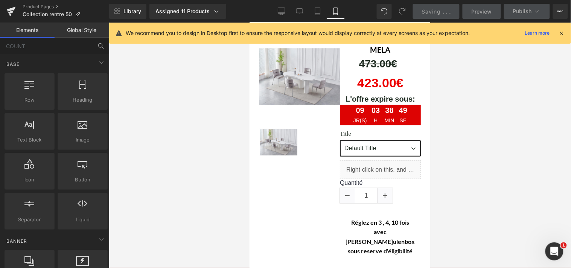
drag, startPoint x: 571, startPoint y: 108, endPoint x: 571, endPoint y: 115, distance: 7.2
click at [571, 115] on div at bounding box center [340, 145] width 462 height 245
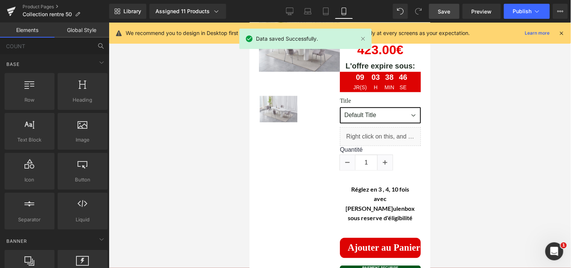
scroll to position [153, 0]
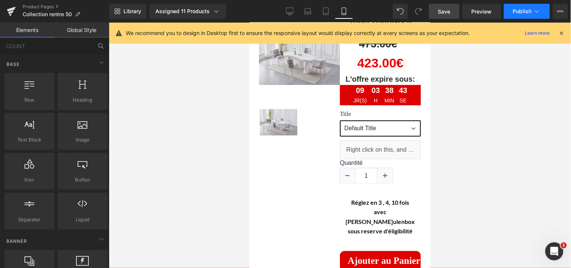
click at [531, 6] on button "Publish" at bounding box center [527, 11] width 46 height 15
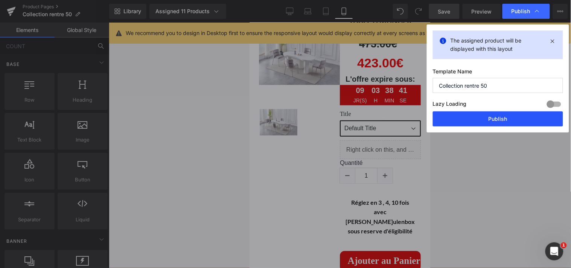
click at [504, 118] on button "Publish" at bounding box center [498, 118] width 130 height 15
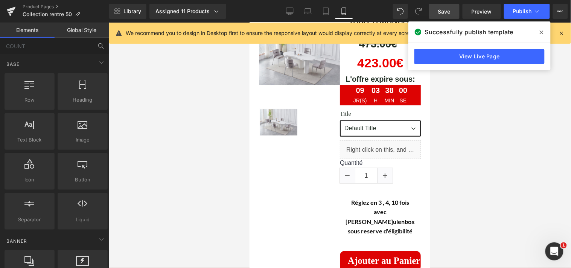
click at [542, 34] on icon at bounding box center [542, 32] width 4 height 6
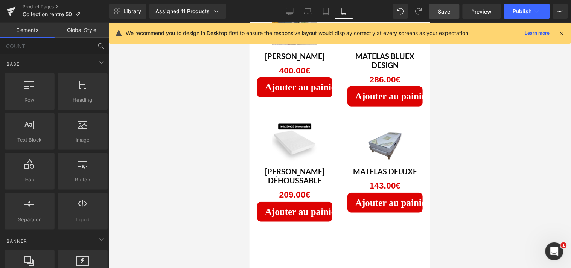
scroll to position [637, 0]
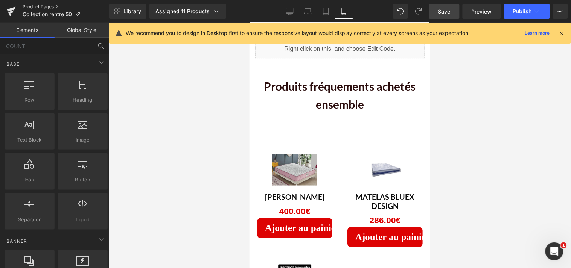
click at [46, 4] on link "Product Pages" at bounding box center [66, 7] width 87 height 6
